Goal: Task Accomplishment & Management: Manage account settings

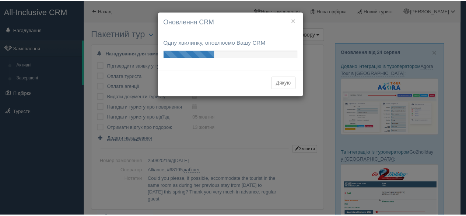
scroll to position [147, 0]
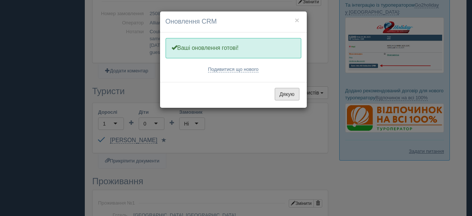
click at [288, 94] on button "Дякую" at bounding box center [287, 94] width 25 height 13
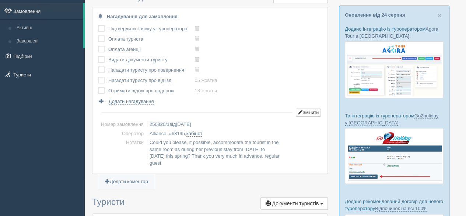
scroll to position [0, 0]
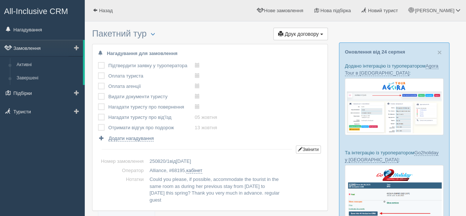
click at [44, 45] on link "Замовлення" at bounding box center [41, 48] width 83 height 16
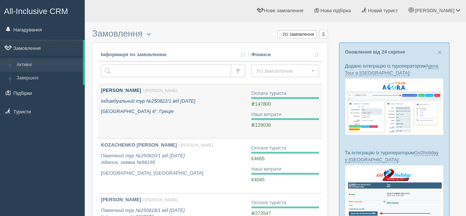
click at [192, 121] on link "Білоконь Олександр / Татьяна Л. Індивідуальний тур №250822/1 від 22.08.2025 Pot…" at bounding box center [173, 111] width 150 height 54
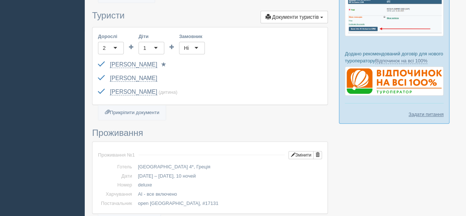
scroll to position [111, 0]
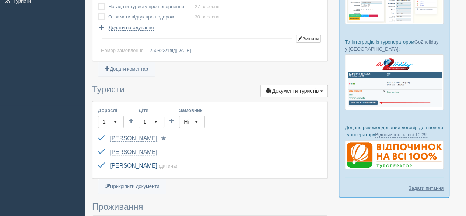
click at [141, 164] on link "Білоконь Олег" at bounding box center [133, 165] width 47 height 7
click at [148, 135] on link "[PERSON_NAME]" at bounding box center [133, 138] width 47 height 7
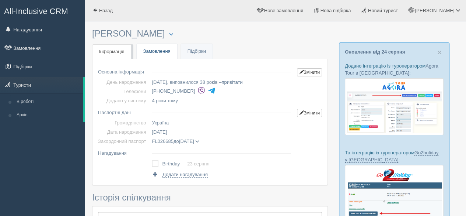
click at [162, 53] on link "Замовлення" at bounding box center [157, 51] width 41 height 15
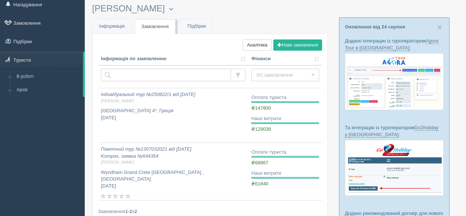
scroll to position [37, 0]
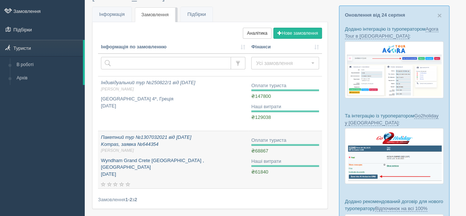
click at [173, 155] on div "Пакетний тур №1307032021 від [DATE] Kompas, заявка №644354 [PERSON_NAME]. Wyndh…" at bounding box center [173, 161] width 145 height 54
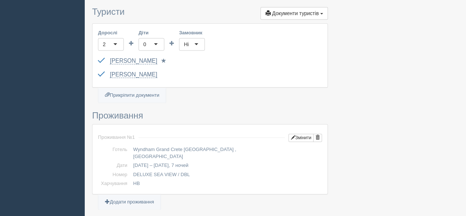
scroll to position [406, 0]
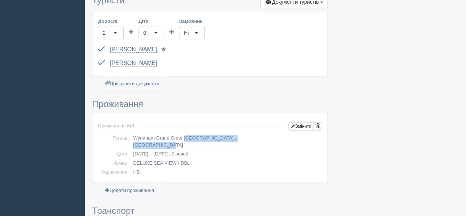
drag, startPoint x: 138, startPoint y: 125, endPoint x: 212, endPoint y: 131, distance: 74.7
click at [212, 133] on td "Wyndham Grand Crete Mirabello Bay , Греція" at bounding box center [227, 141] width 192 height 16
copy td "Wyndham Grand Crete Mirabello Bay"
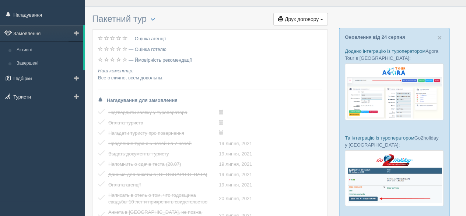
scroll to position [0, 0]
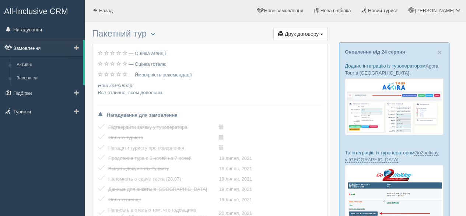
click at [24, 48] on link "Замовлення" at bounding box center [41, 48] width 83 height 16
